Goal: Task Accomplishment & Management: Use online tool/utility

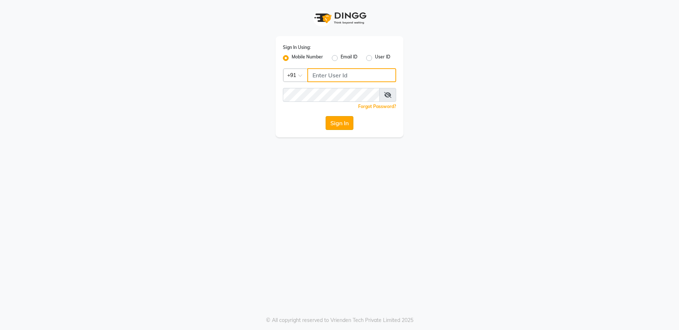
type input "9952551556"
click at [348, 120] on button "Sign In" at bounding box center [340, 123] width 28 height 14
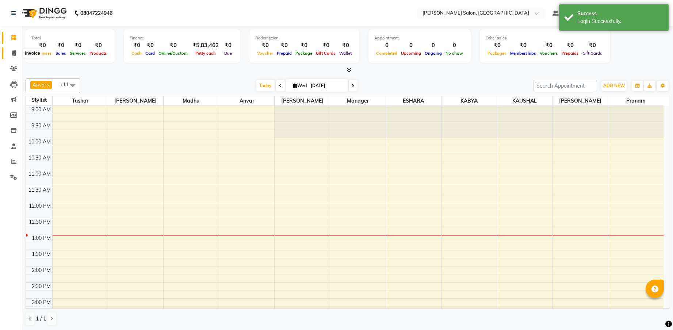
click at [15, 56] on span at bounding box center [13, 53] width 13 height 8
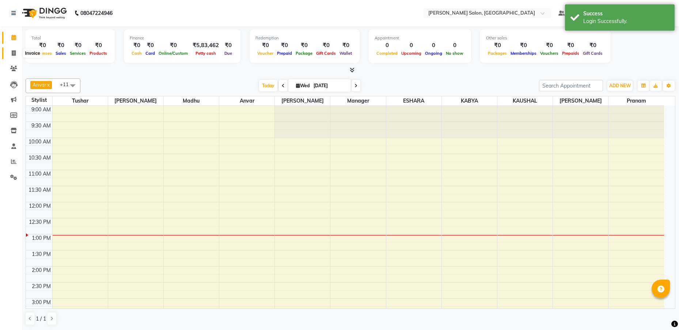
select select "7119"
select select "service"
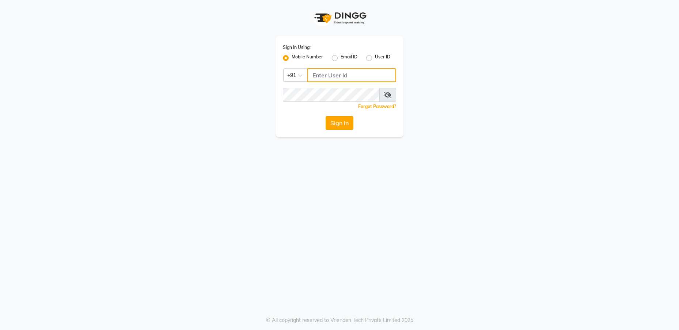
type input "9952551556"
click at [328, 119] on button "Sign In" at bounding box center [340, 123] width 28 height 14
